Goal: Use online tool/utility: Utilize a website feature to perform a specific function

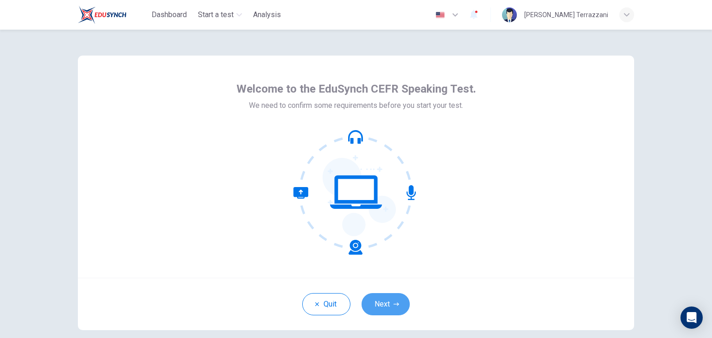
click at [373, 293] on button "Next" at bounding box center [385, 304] width 48 height 22
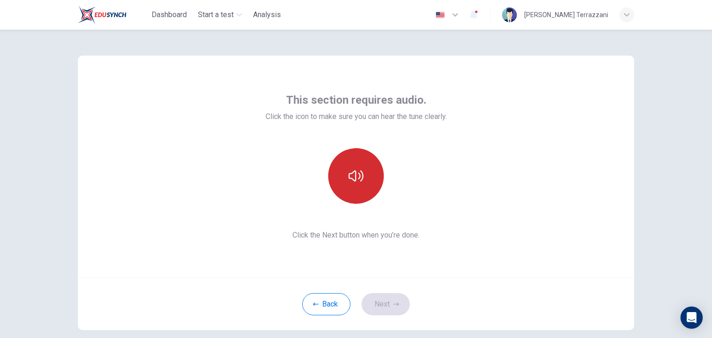
click at [371, 167] on button "button" at bounding box center [356, 176] width 56 height 56
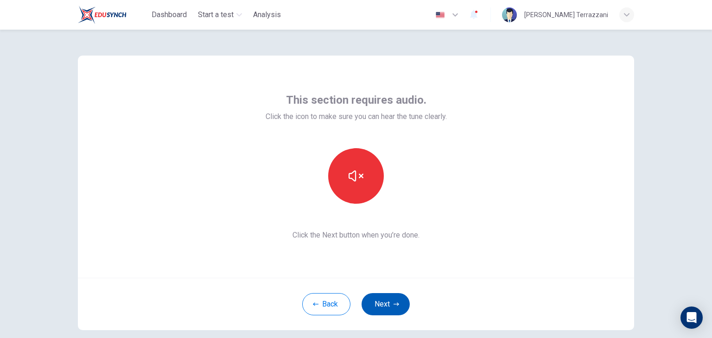
click at [387, 301] on button "Next" at bounding box center [385, 304] width 48 height 22
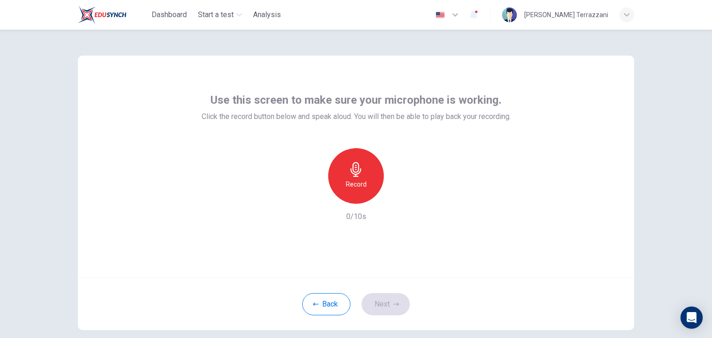
click at [357, 190] on div "Record" at bounding box center [356, 176] width 56 height 56
click at [369, 192] on div "Stop" at bounding box center [356, 176] width 56 height 56
click at [397, 197] on icon "button" at bounding box center [399, 197] width 4 height 6
click at [311, 199] on icon "button" at bounding box center [313, 196] width 8 height 8
click at [371, 308] on button "Next" at bounding box center [385, 304] width 48 height 22
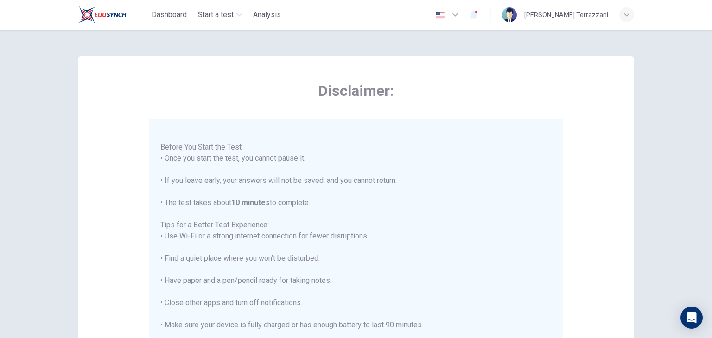
scroll to position [177, 0]
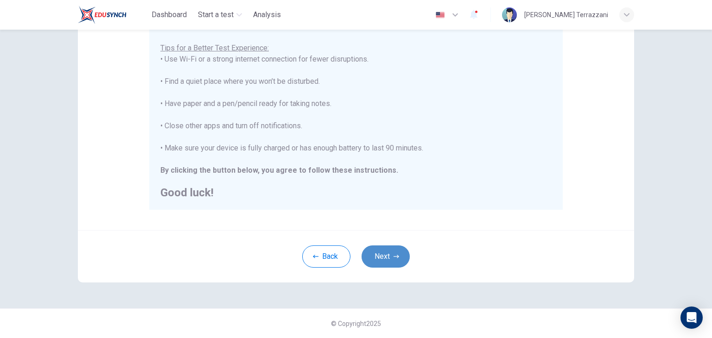
click at [376, 260] on button "Next" at bounding box center [385, 257] width 48 height 22
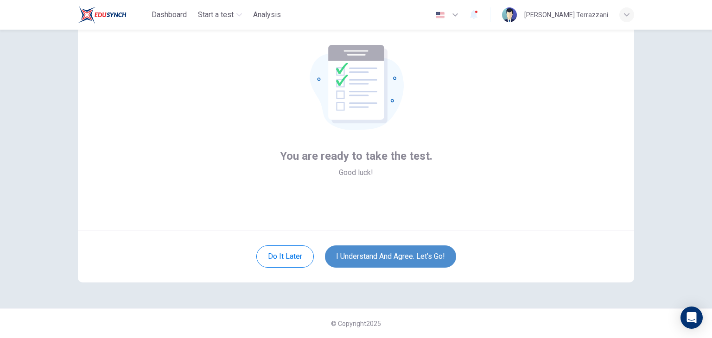
click at [370, 252] on button "I understand and agree. Let’s go!" at bounding box center [390, 257] width 131 height 22
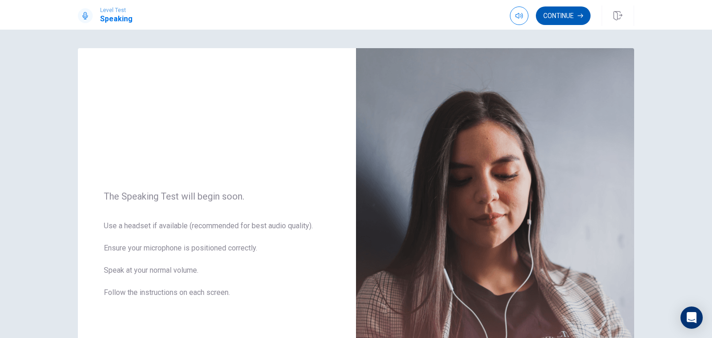
click at [552, 19] on button "Continue" at bounding box center [562, 15] width 55 height 19
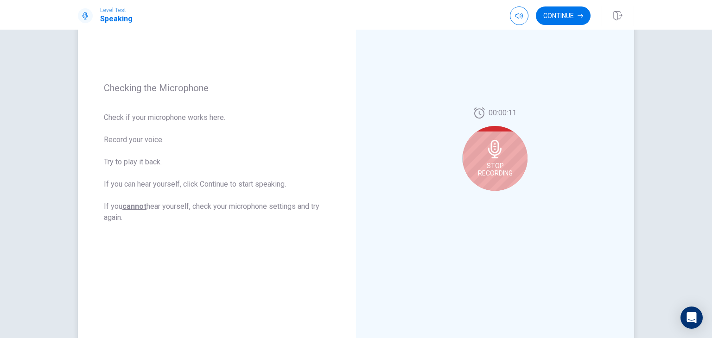
scroll to position [98, 0]
click at [475, 158] on div "Stop Recording" at bounding box center [494, 158] width 65 height 65
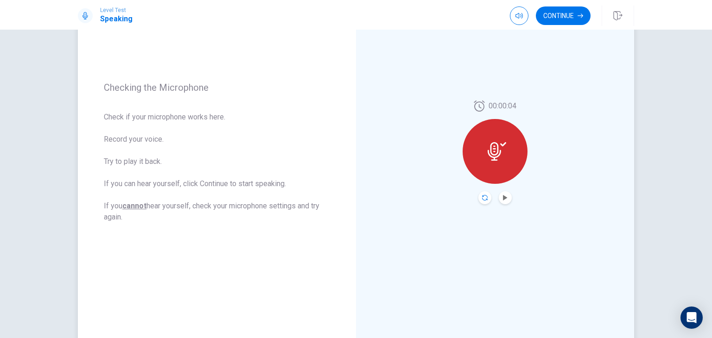
click at [482, 200] on icon "Record Again" at bounding box center [485, 198] width 6 height 6
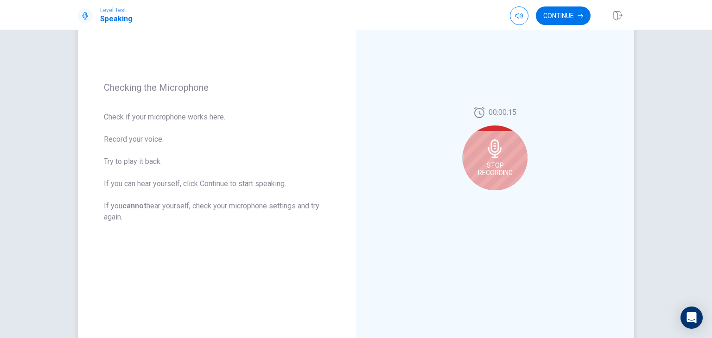
click at [504, 175] on span "Stop Recording" at bounding box center [495, 169] width 35 height 15
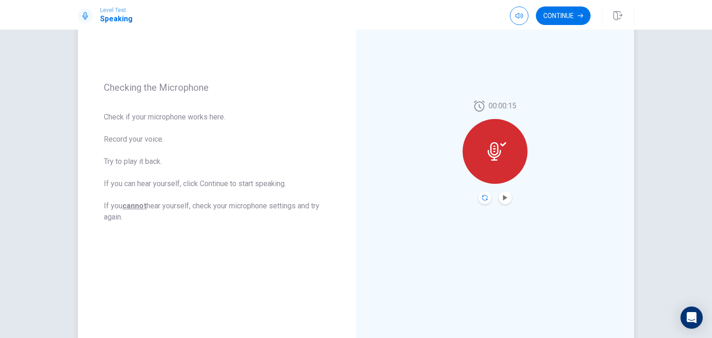
click at [482, 197] on icon "Record Again" at bounding box center [485, 198] width 6 height 6
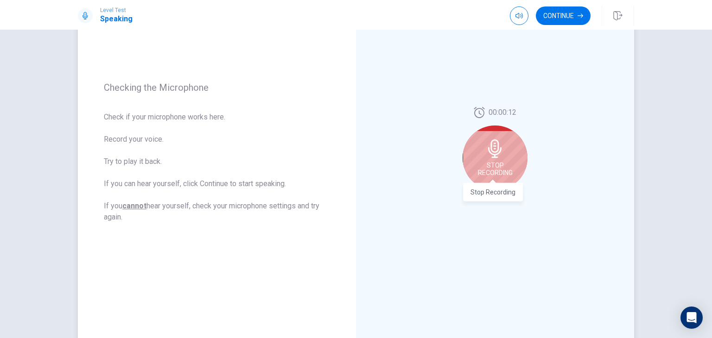
click at [504, 170] on span "Stop Recording" at bounding box center [495, 169] width 35 height 15
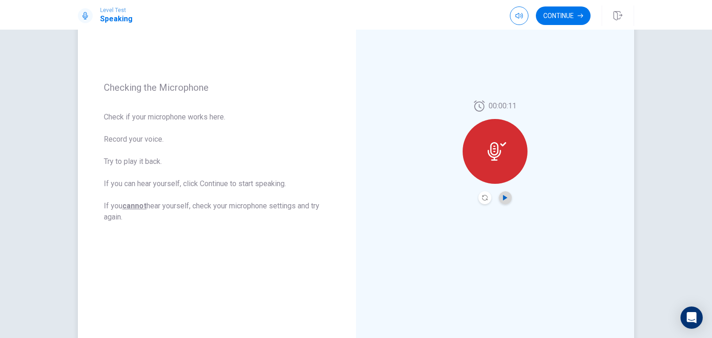
click at [502, 195] on icon "Play Audio" at bounding box center [505, 198] width 6 height 6
click at [485, 196] on button "Record Again" at bounding box center [484, 197] width 13 height 13
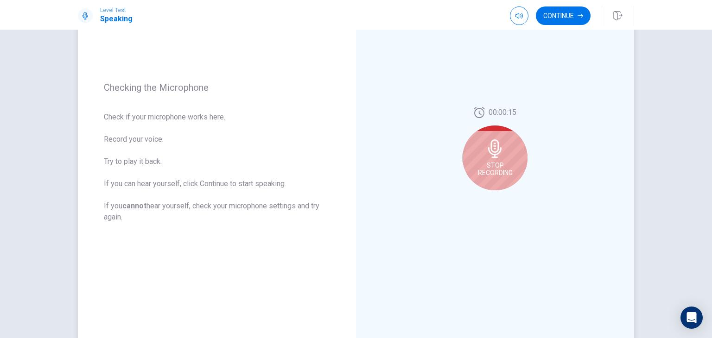
click at [492, 177] on div "Stop Recording" at bounding box center [494, 158] width 65 height 65
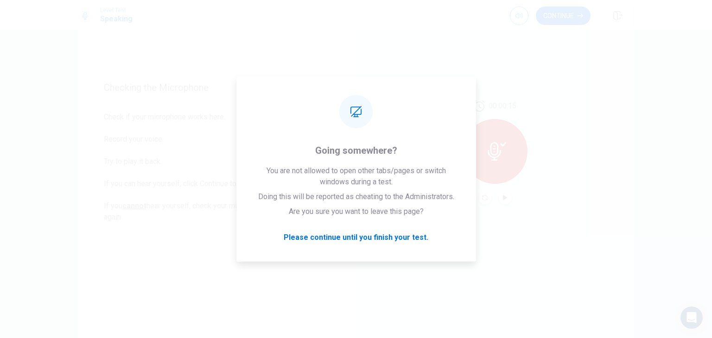
click at [576, 0] on div "Level Test Speaking Continue" at bounding box center [356, 15] width 712 height 30
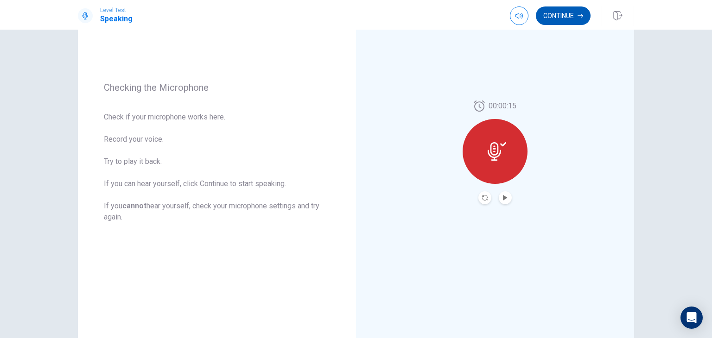
click at [572, 7] on button "Continue" at bounding box center [562, 15] width 55 height 19
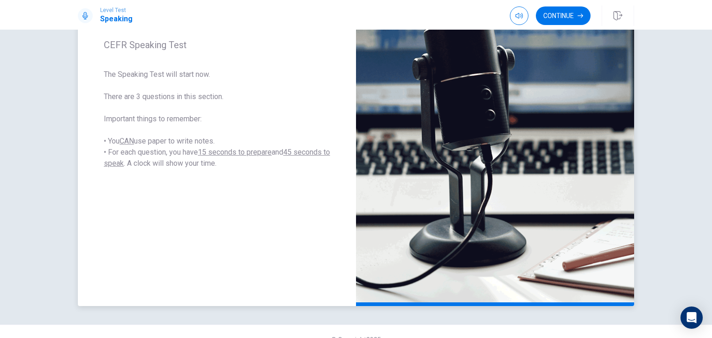
scroll to position [146, 0]
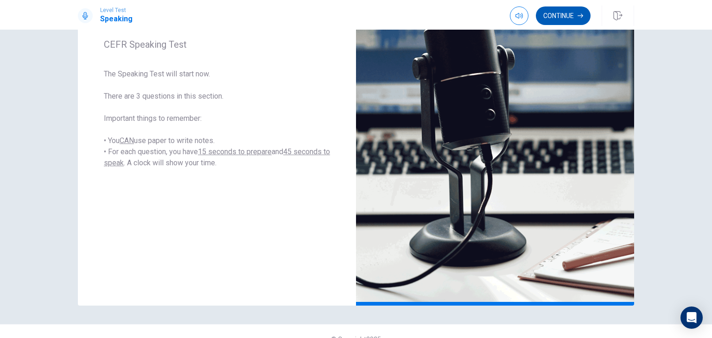
click at [564, 16] on button "Continue" at bounding box center [562, 15] width 55 height 19
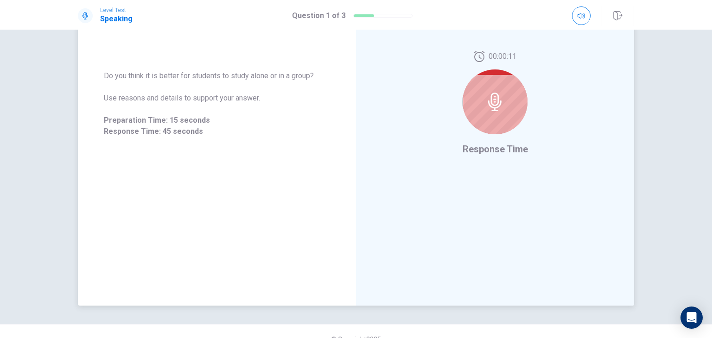
click at [491, 113] on div at bounding box center [494, 101] width 65 height 65
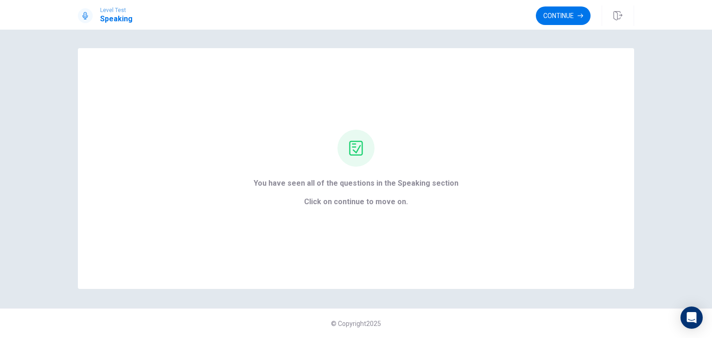
scroll to position [0, 0]
click at [554, 31] on div "You have seen all of the questions in the Speaking section Click on continue to…" at bounding box center [356, 184] width 712 height 309
click at [565, 13] on button "Continue" at bounding box center [562, 15] width 55 height 19
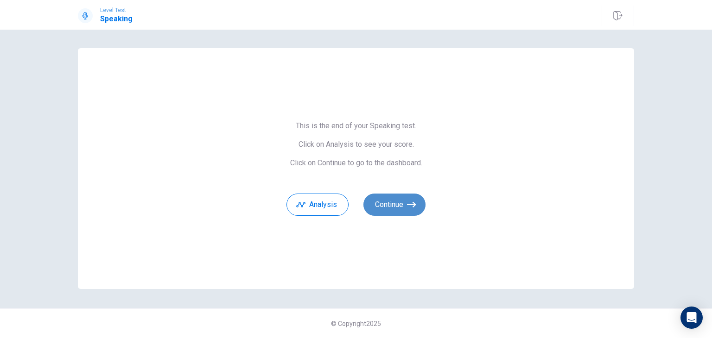
click at [410, 202] on icon "button" at bounding box center [411, 204] width 9 height 9
